Goal: Transaction & Acquisition: Purchase product/service

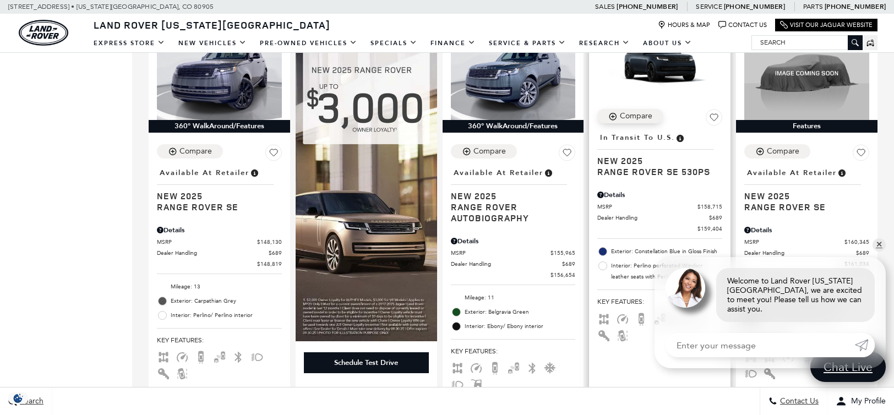
scroll to position [1222, 0]
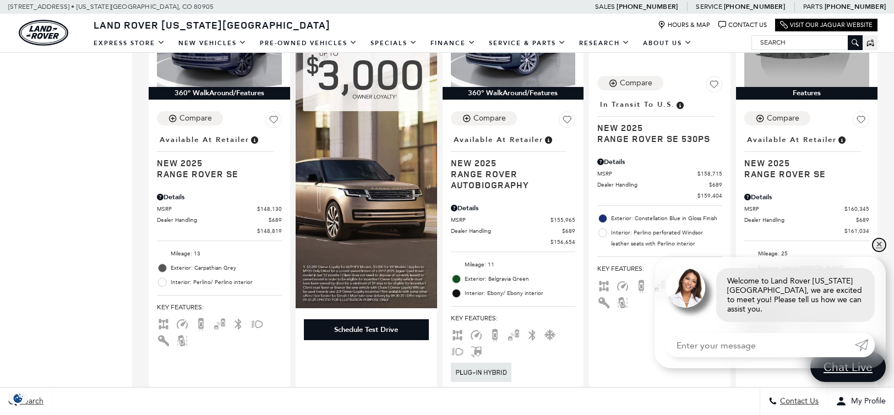
click at [879, 252] on link "✕" at bounding box center [878, 244] width 13 height 13
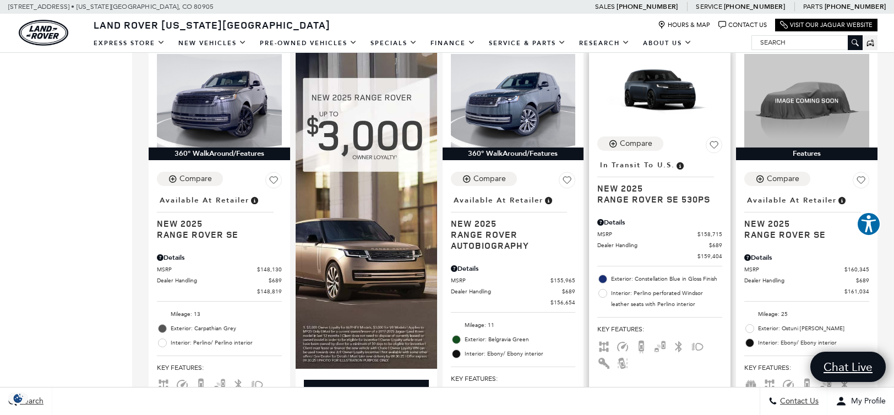
scroll to position [1113, 0]
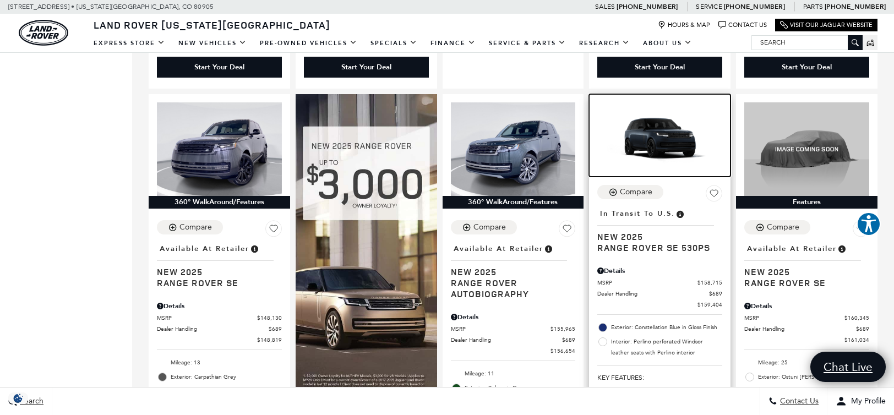
click at [677, 145] on img at bounding box center [659, 137] width 125 height 70
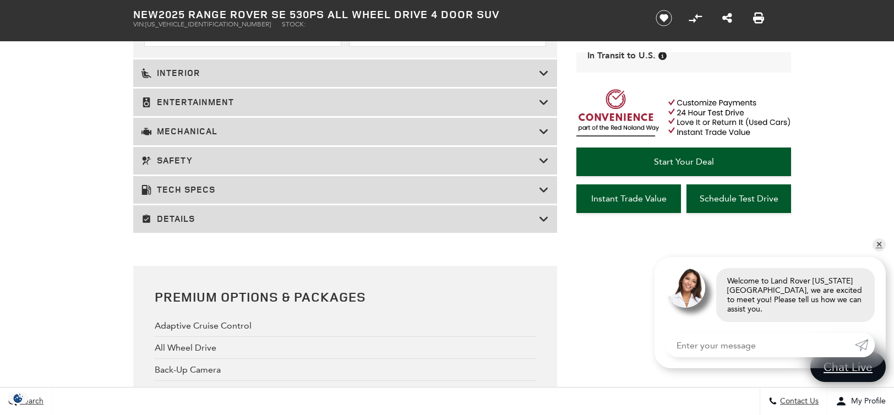
scroll to position [1663, 0]
click at [300, 123] on div "Mechanical" at bounding box center [345, 131] width 424 height 28
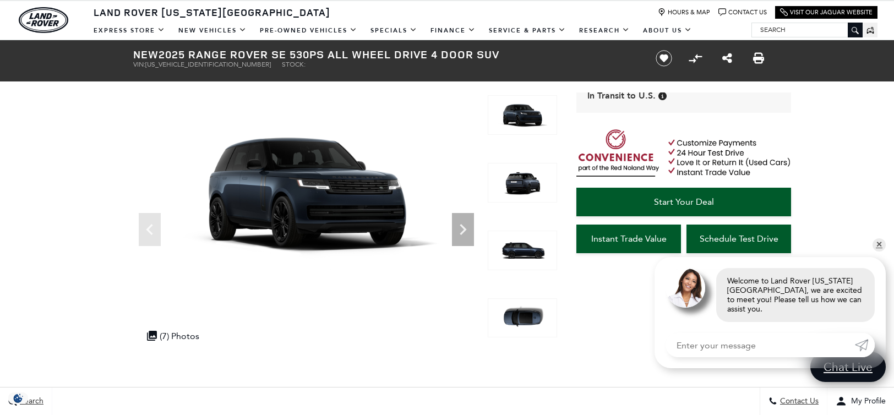
scroll to position [0, 0]
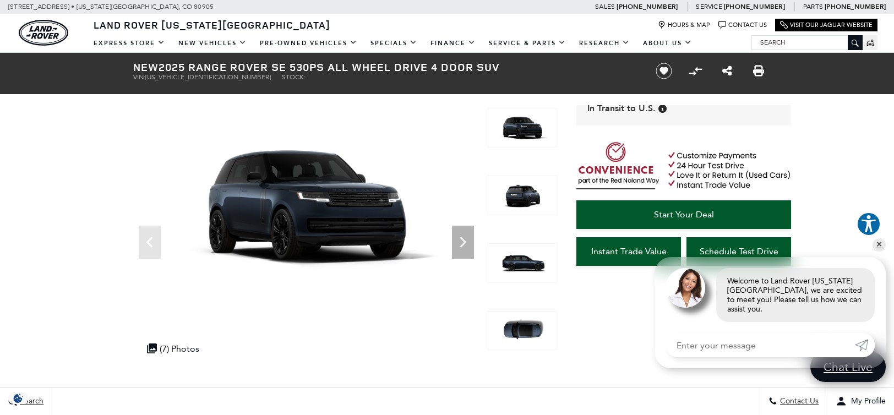
click at [771, 41] on input "Search" at bounding box center [807, 42] width 110 height 13
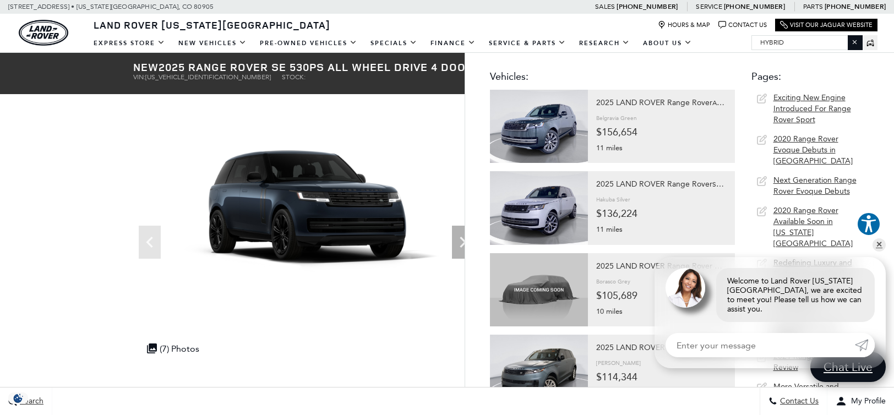
type input "hybrid"
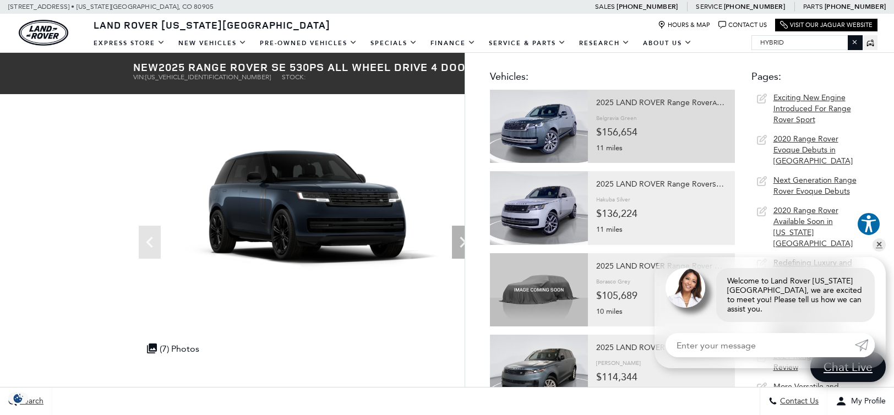
click at [622, 102] on div "2025 LAND ROVER Range Rover Autobiography" at bounding box center [661, 102] width 130 height 15
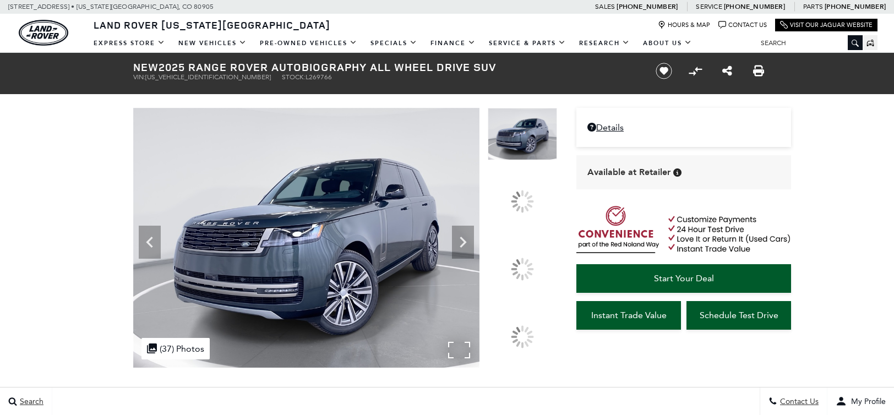
click at [381, 259] on img at bounding box center [306, 238] width 346 height 260
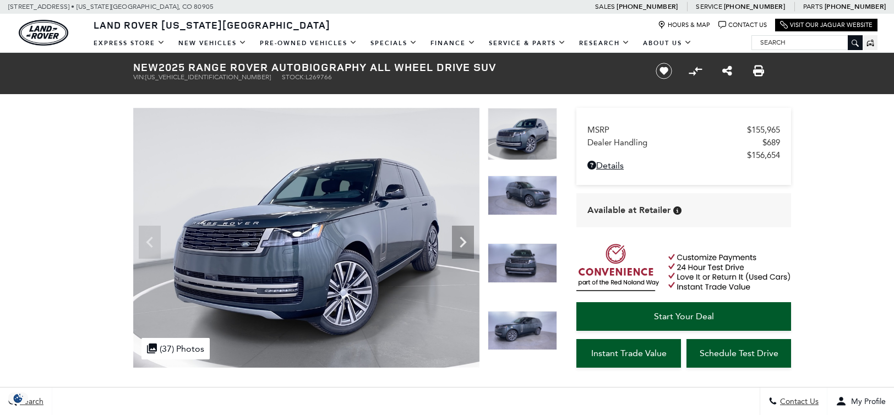
click at [526, 321] on img at bounding box center [522, 331] width 69 height 40
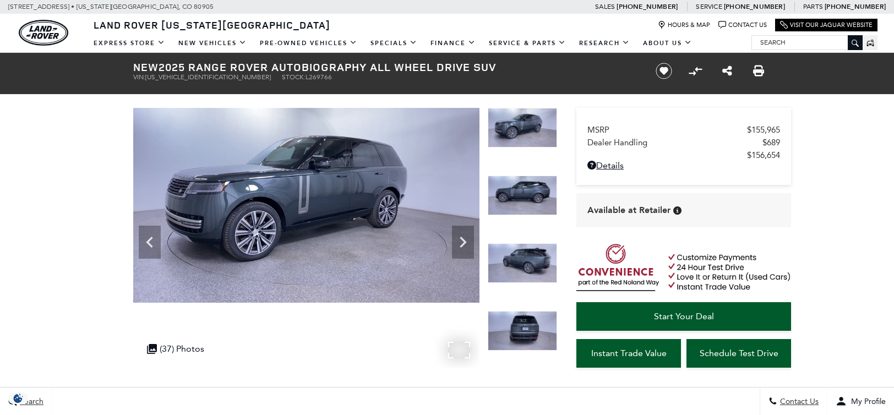
click at [350, 184] on img at bounding box center [306, 205] width 346 height 195
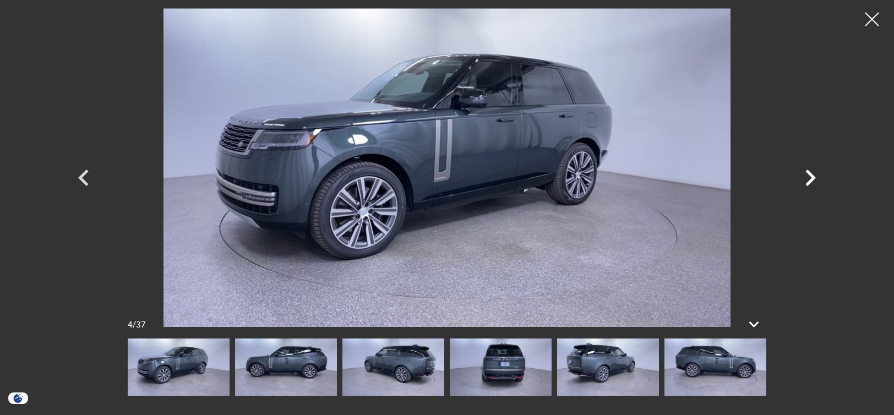
click at [819, 174] on icon "Next" at bounding box center [810, 177] width 33 height 33
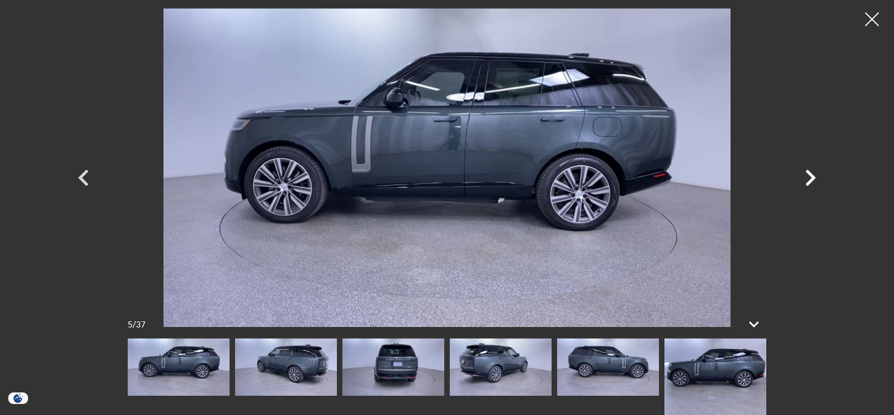
click at [810, 177] on icon "Next" at bounding box center [810, 177] width 33 height 33
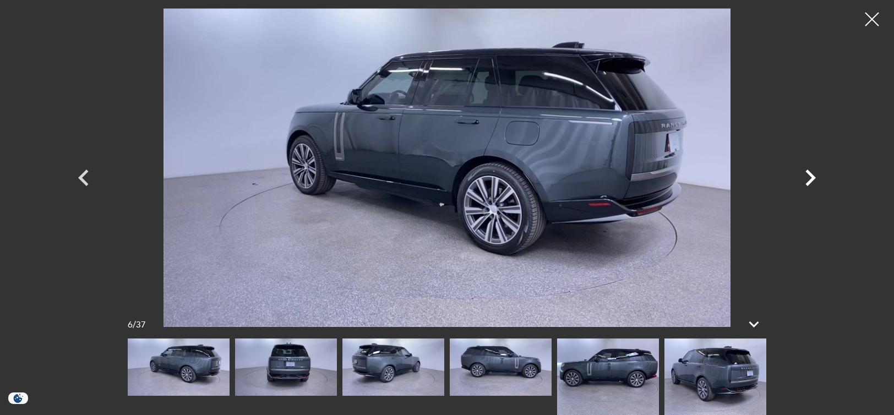
click at [810, 177] on icon "Next" at bounding box center [810, 177] width 33 height 33
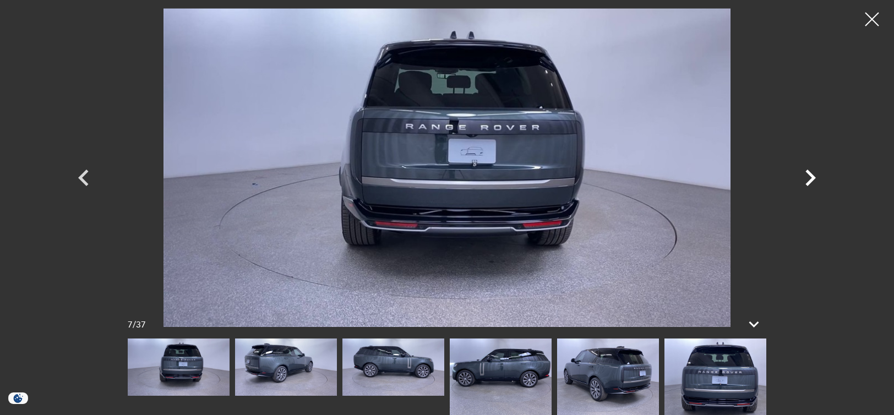
click at [810, 177] on icon "Next" at bounding box center [810, 177] width 33 height 33
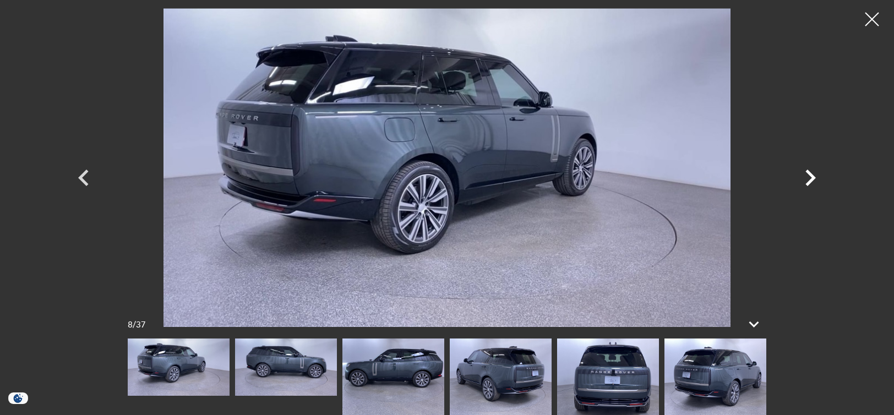
click at [810, 177] on icon "Next" at bounding box center [810, 177] width 33 height 33
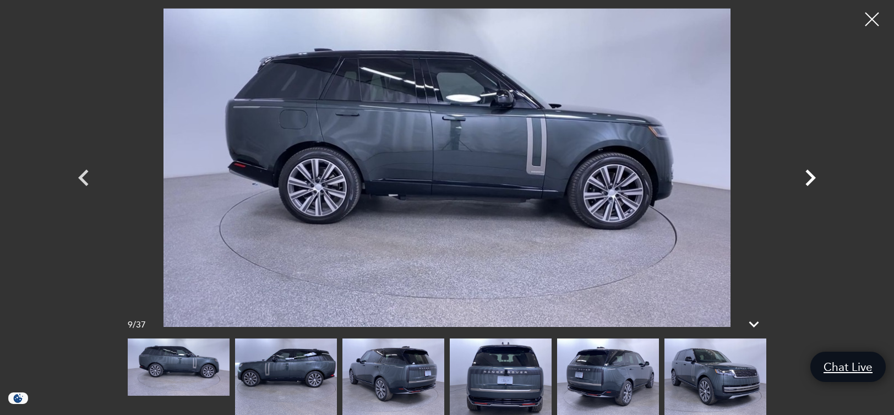
click at [810, 177] on icon "Next" at bounding box center [810, 177] width 33 height 33
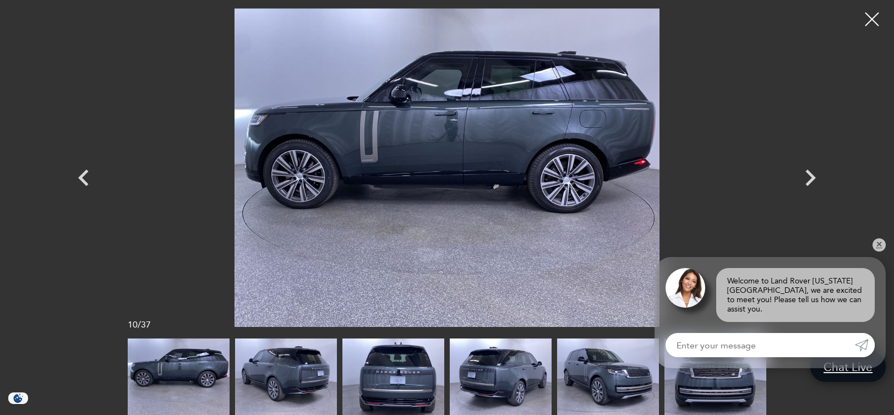
scroll to position [116, 0]
click at [870, 18] on div at bounding box center [872, 19] width 29 height 29
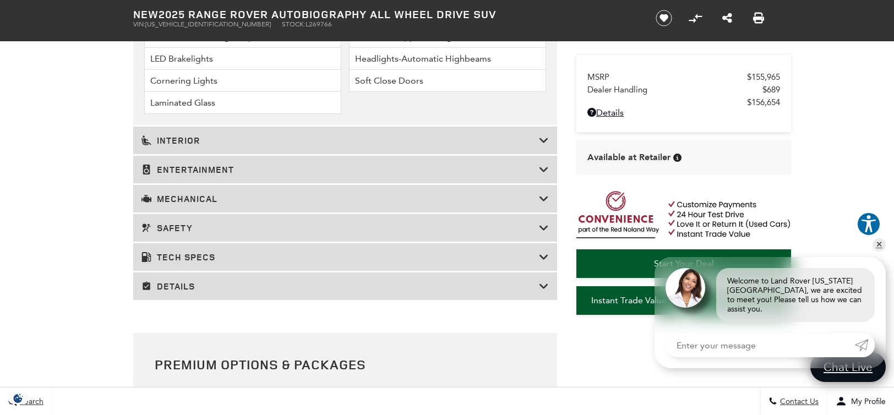
scroll to position [1834, 0]
click at [180, 201] on h3 "Mechanical" at bounding box center [339, 198] width 397 height 11
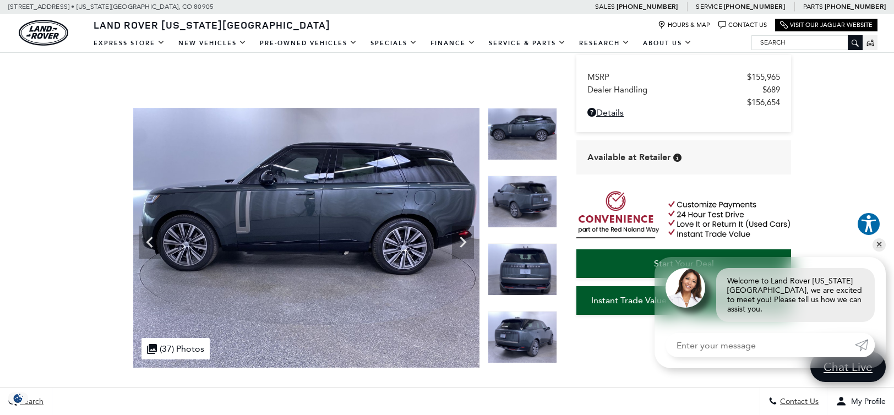
scroll to position [144, 0]
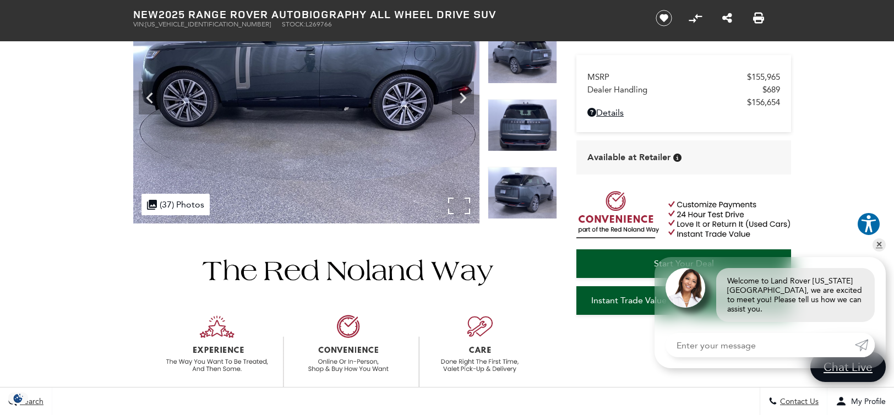
click at [166, 202] on div ".cls-1, .cls-3 { fill: #c50033; } .cls-1 { clip-rule: evenodd; } .cls-2 { clip-…" at bounding box center [175, 204] width 68 height 21
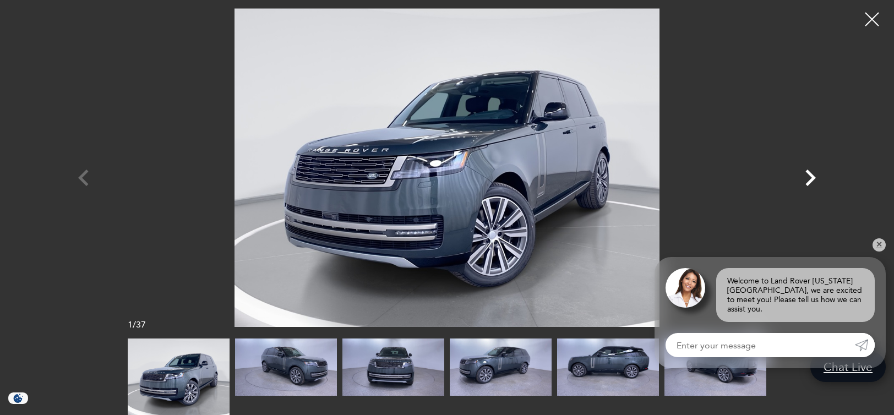
click at [810, 173] on icon "Next" at bounding box center [810, 178] width 10 height 17
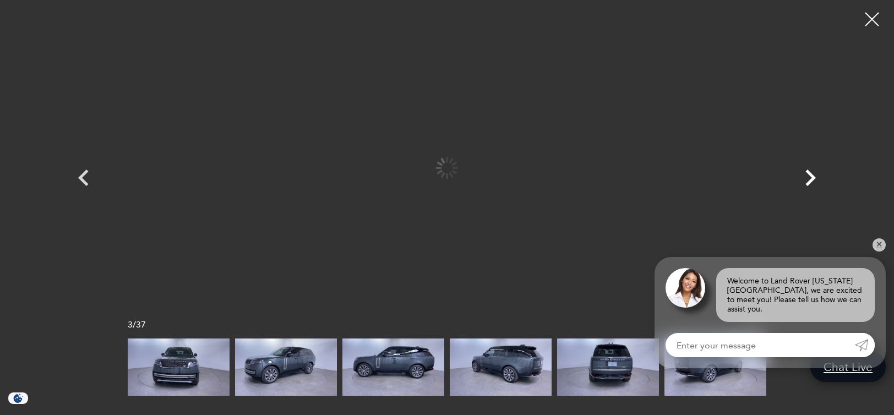
click at [810, 173] on icon "Next" at bounding box center [810, 178] width 10 height 17
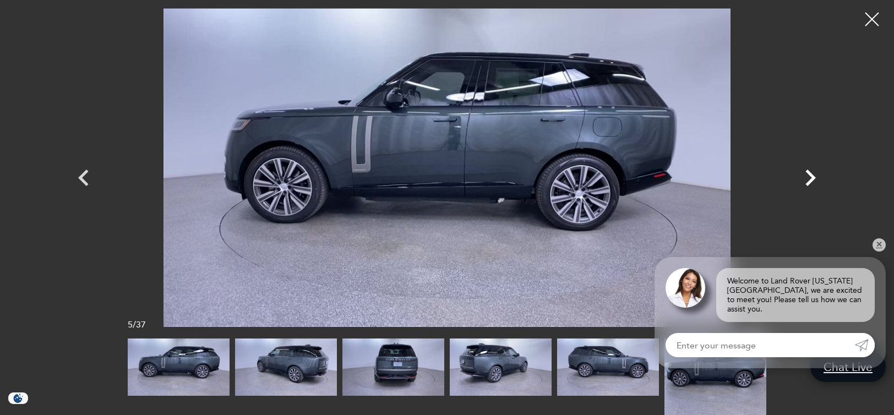
click at [810, 173] on icon "Next" at bounding box center [810, 178] width 10 height 17
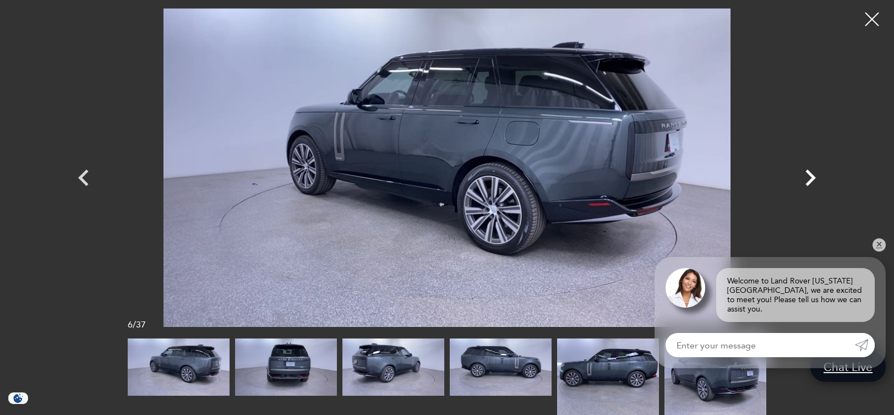
click at [810, 173] on icon "Next" at bounding box center [810, 178] width 10 height 17
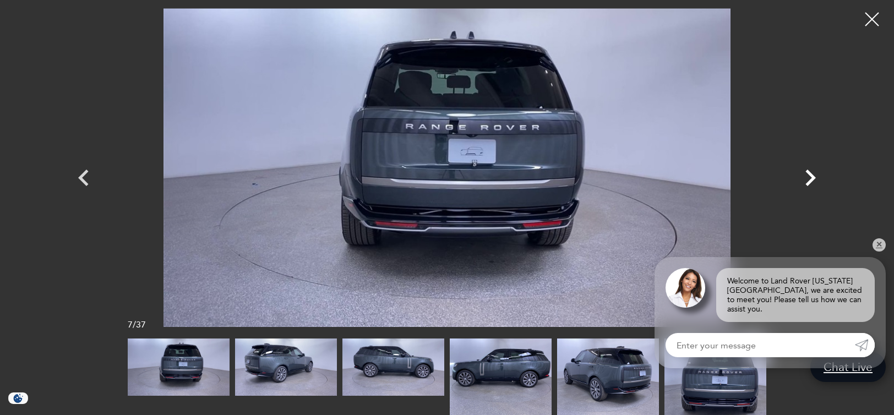
click at [810, 173] on icon "Next" at bounding box center [810, 178] width 10 height 17
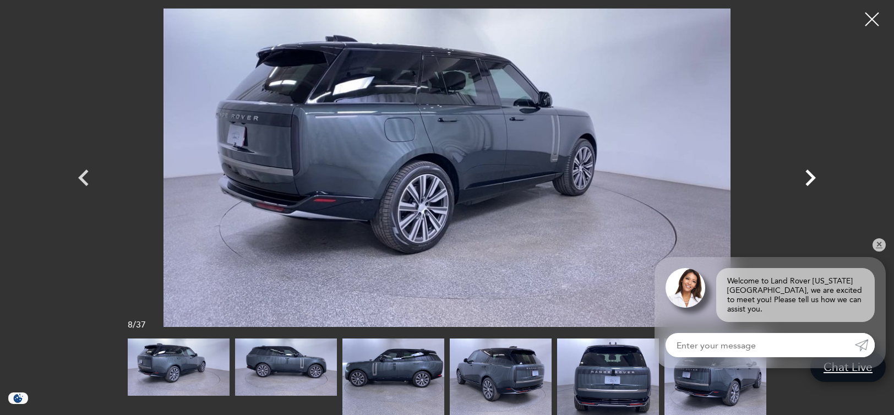
click at [810, 173] on icon "Next" at bounding box center [810, 178] width 10 height 17
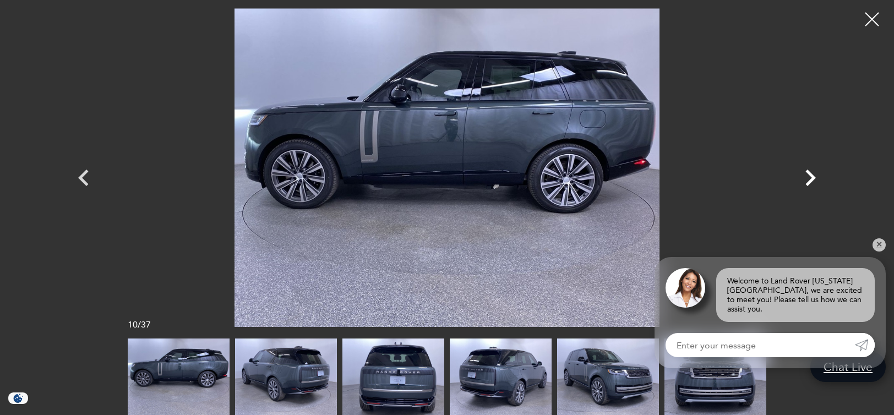
click at [810, 173] on icon "Next" at bounding box center [810, 178] width 10 height 17
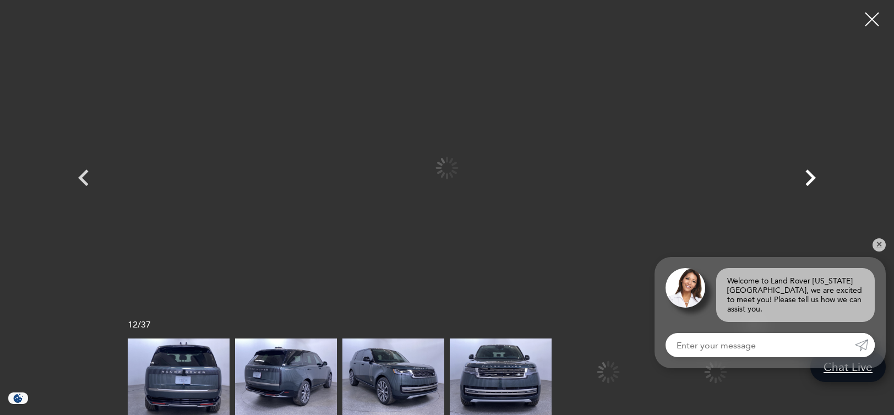
click at [810, 173] on icon "Next" at bounding box center [810, 178] width 10 height 17
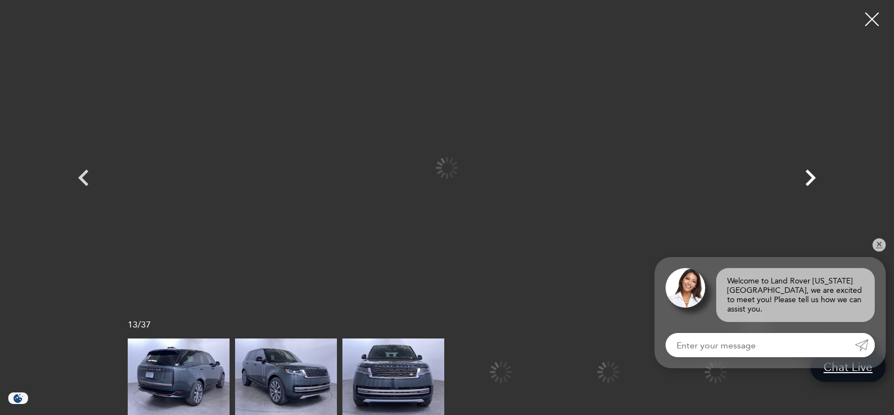
click at [810, 173] on icon "Next" at bounding box center [810, 178] width 10 height 17
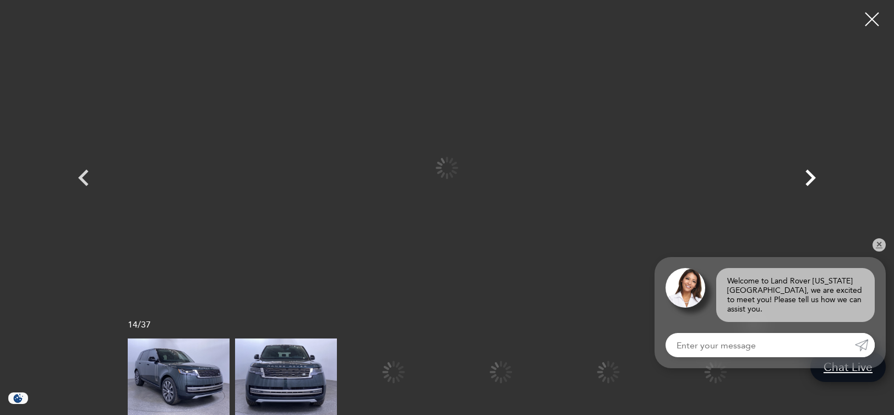
click at [810, 173] on icon "Next" at bounding box center [810, 178] width 10 height 17
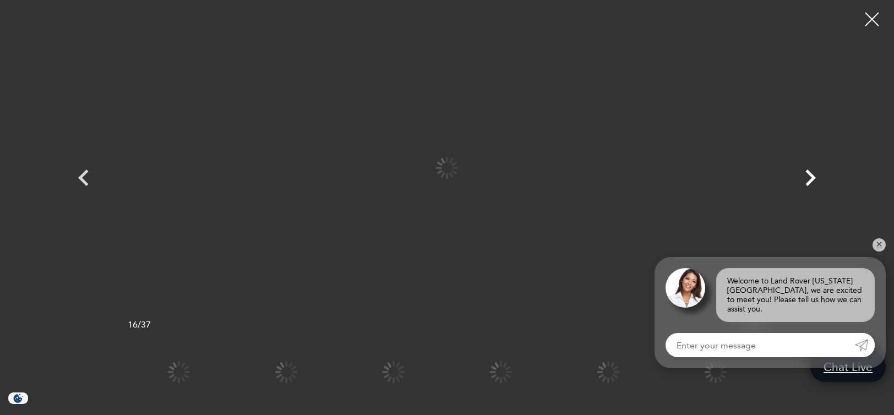
click at [810, 173] on icon "Next" at bounding box center [810, 178] width 10 height 17
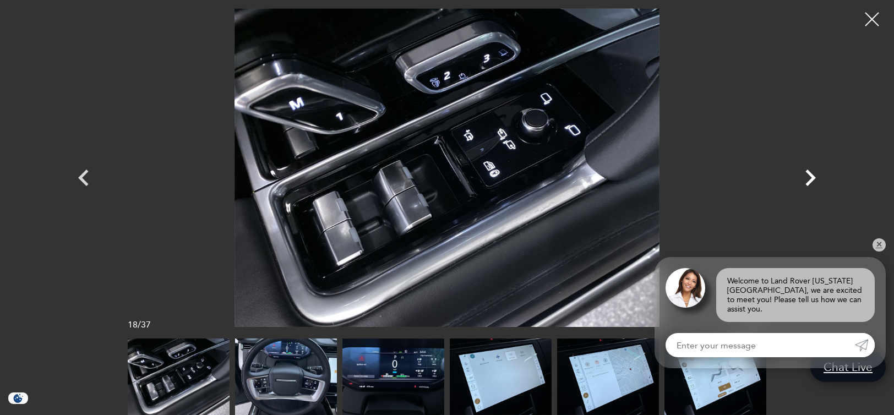
click at [810, 173] on icon "Next" at bounding box center [810, 178] width 10 height 17
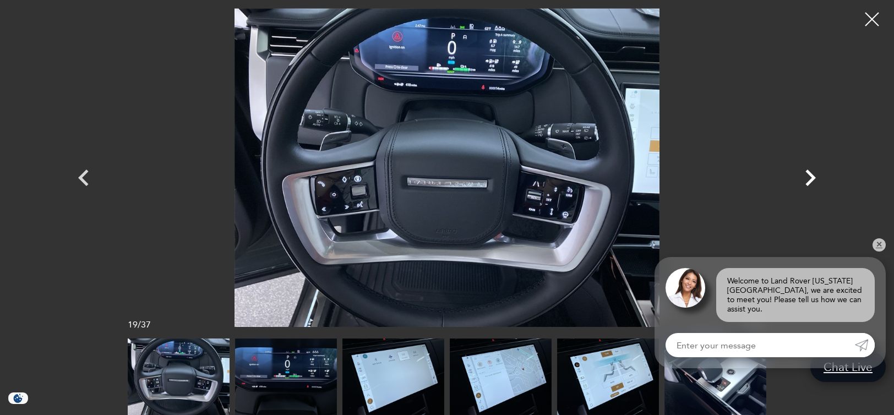
click at [810, 173] on icon "Next" at bounding box center [810, 178] width 10 height 17
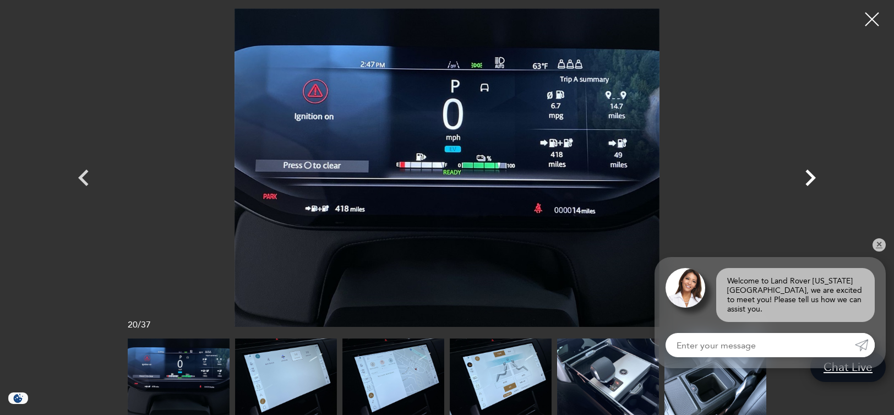
click at [810, 173] on icon "Next" at bounding box center [810, 178] width 10 height 17
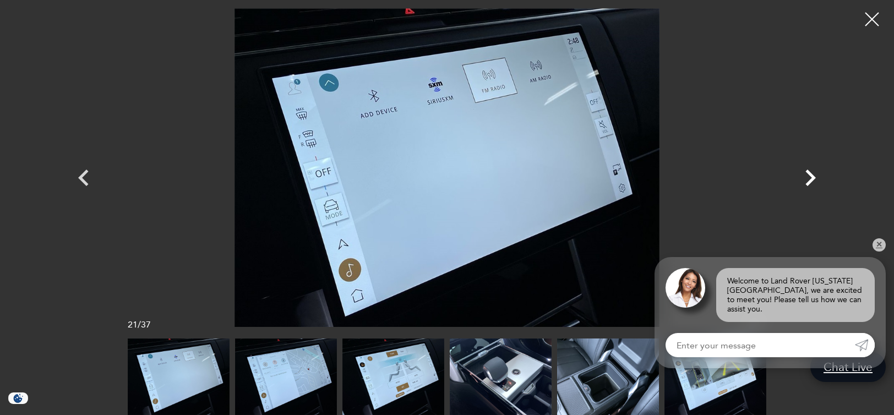
click at [810, 173] on icon "Next" at bounding box center [810, 178] width 10 height 17
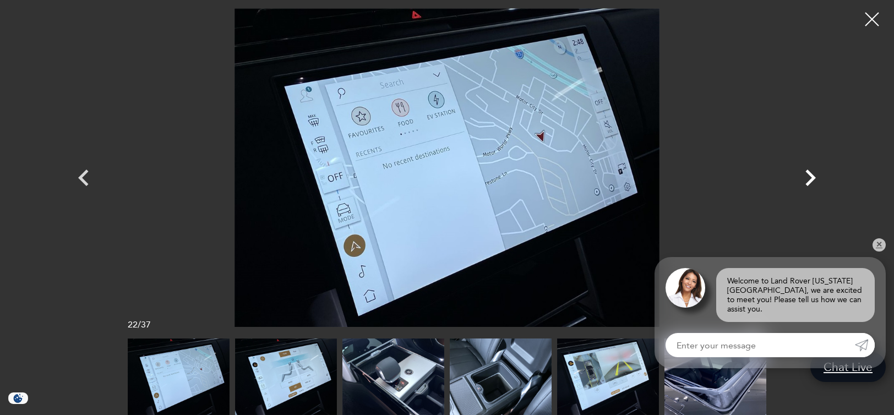
click at [810, 173] on icon "Next" at bounding box center [810, 178] width 10 height 17
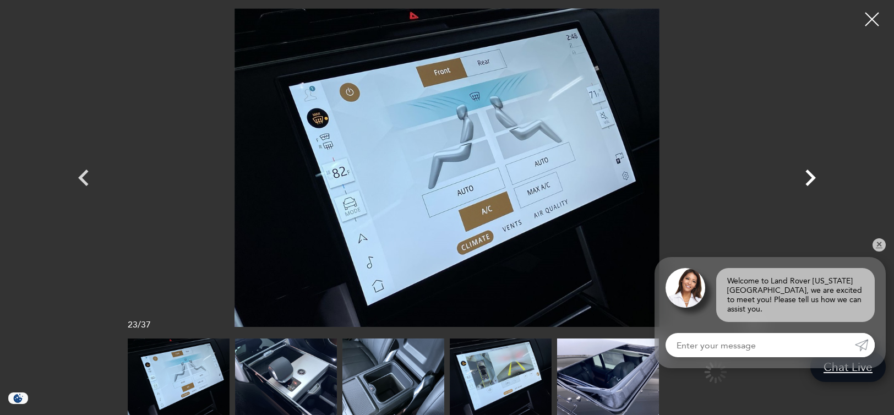
click at [810, 173] on icon "Next" at bounding box center [810, 178] width 10 height 17
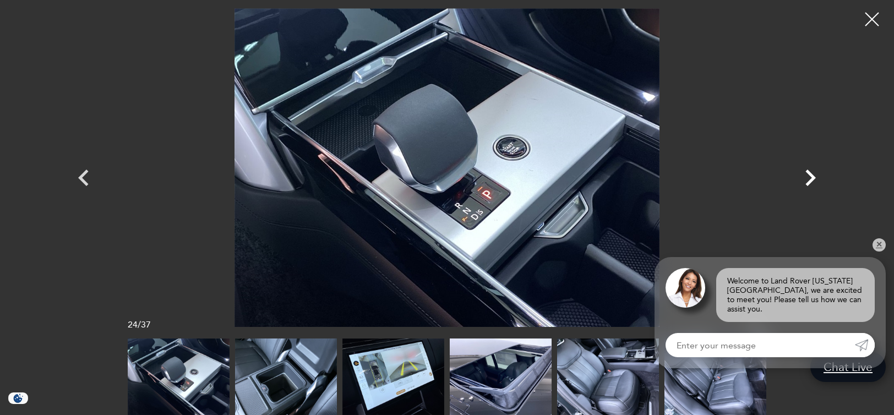
click at [810, 173] on icon "Next" at bounding box center [810, 178] width 10 height 17
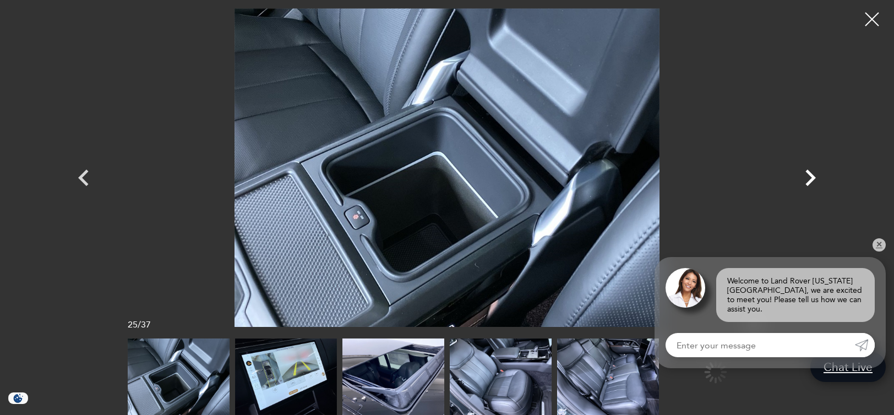
click at [810, 173] on icon "Next" at bounding box center [810, 178] width 10 height 17
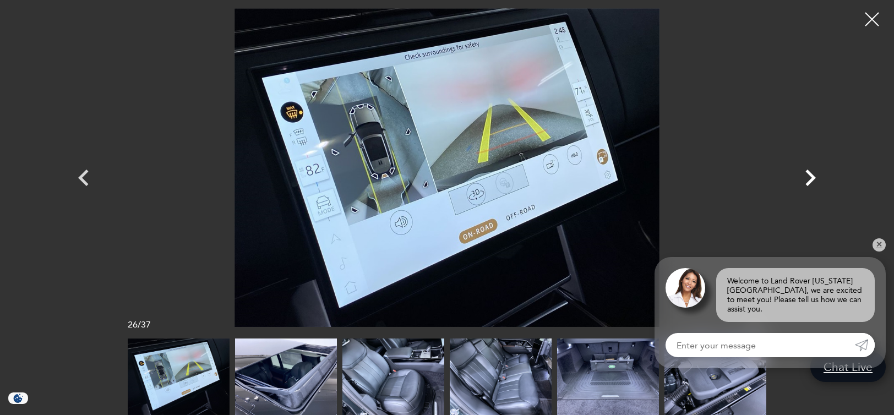
click at [810, 173] on icon "Next" at bounding box center [810, 178] width 10 height 17
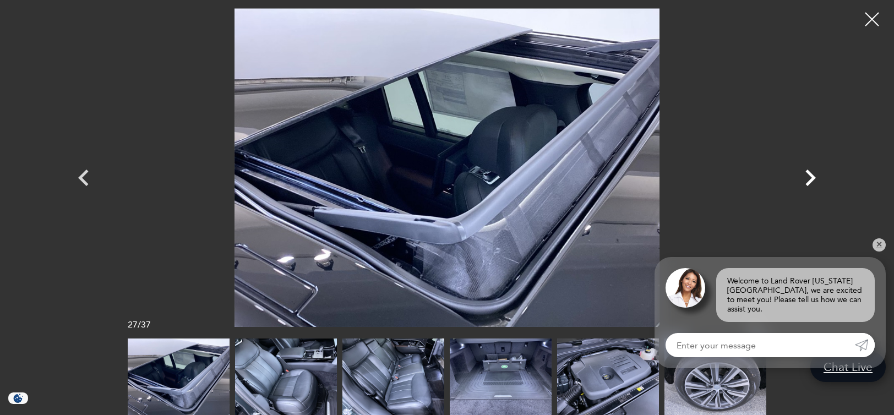
click at [810, 173] on icon "Next" at bounding box center [810, 178] width 10 height 17
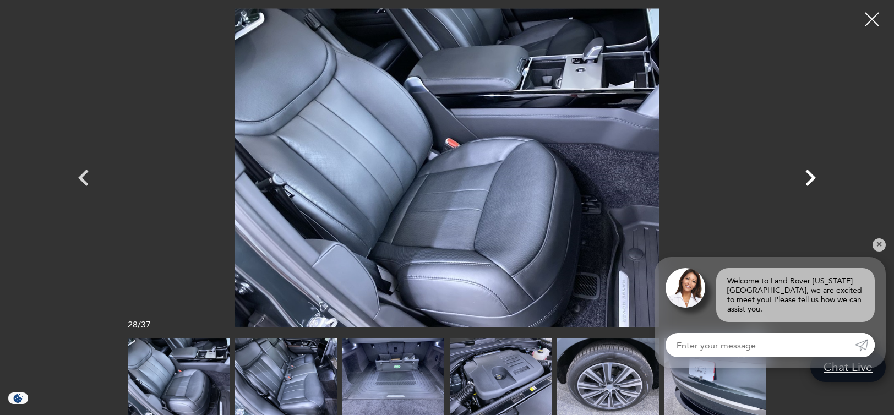
click at [810, 173] on icon "Next" at bounding box center [810, 178] width 10 height 17
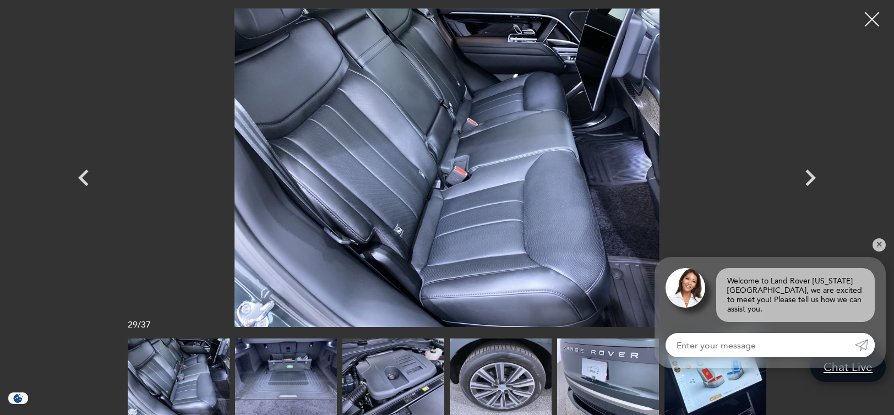
click at [869, 19] on div at bounding box center [872, 19] width 29 height 29
